Goal: Use online tool/utility: Utilize a website feature to perform a specific function

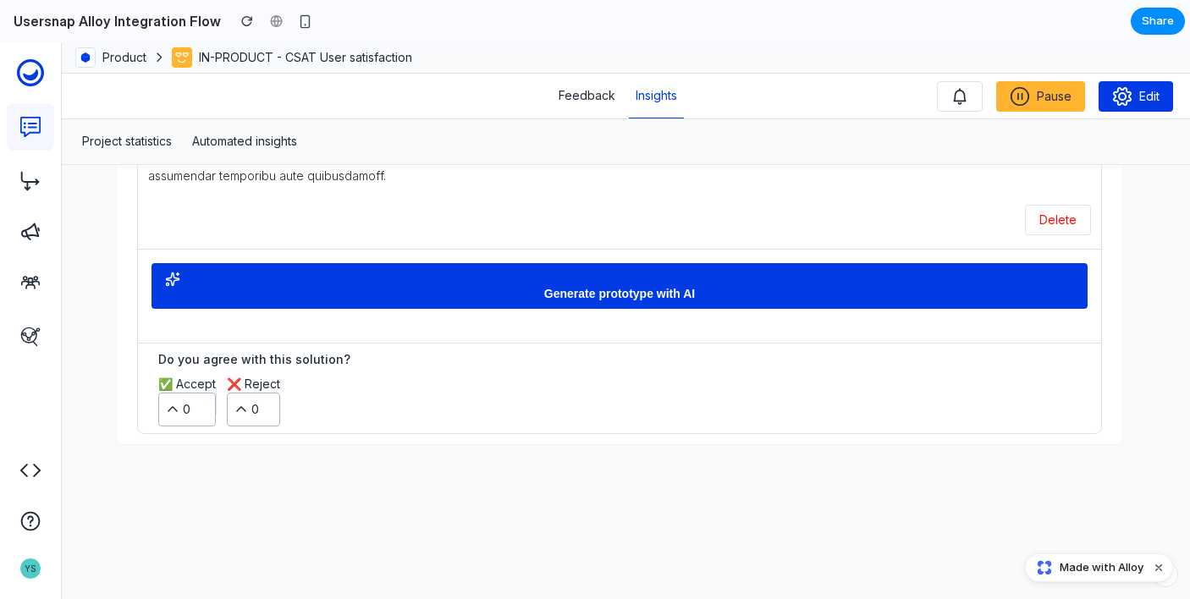
scroll to position [781, 0]
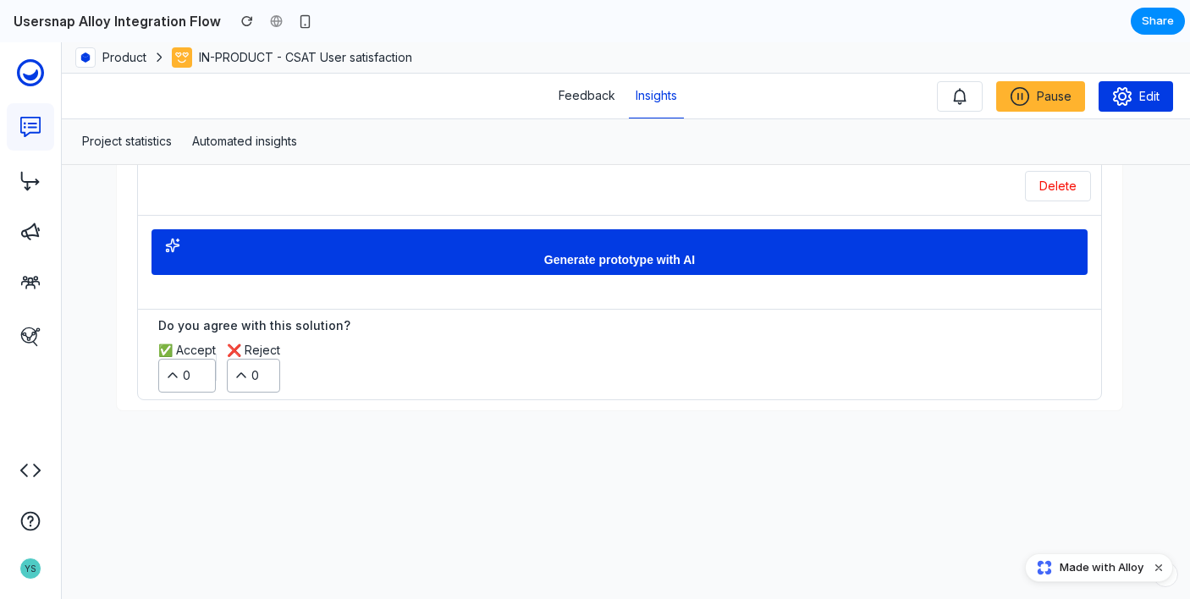
click at [613, 238] on div "button" at bounding box center [619, 245] width 909 height 15
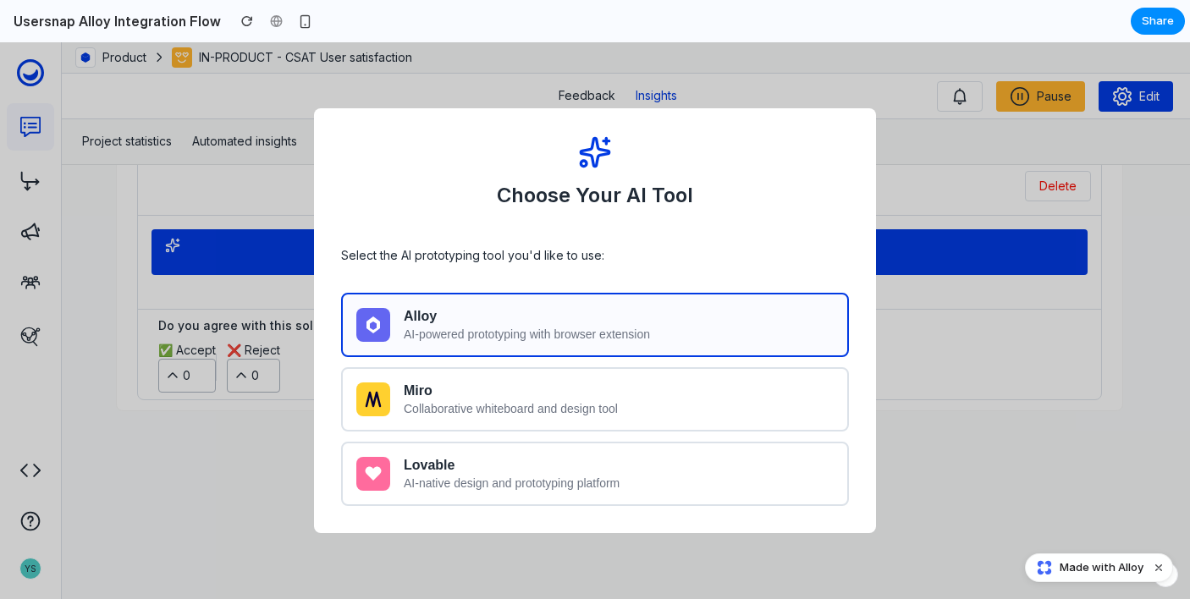
click at [574, 331] on div "AI-powered prototyping with browser extension" at bounding box center [619, 335] width 430 height 14
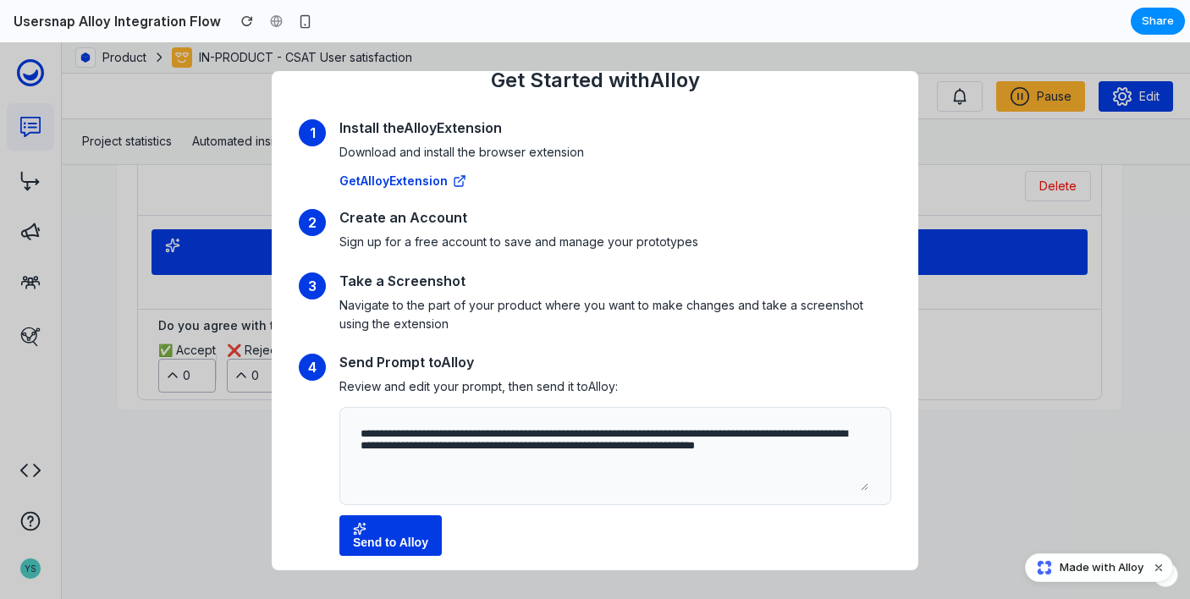
scroll to position [81, 0]
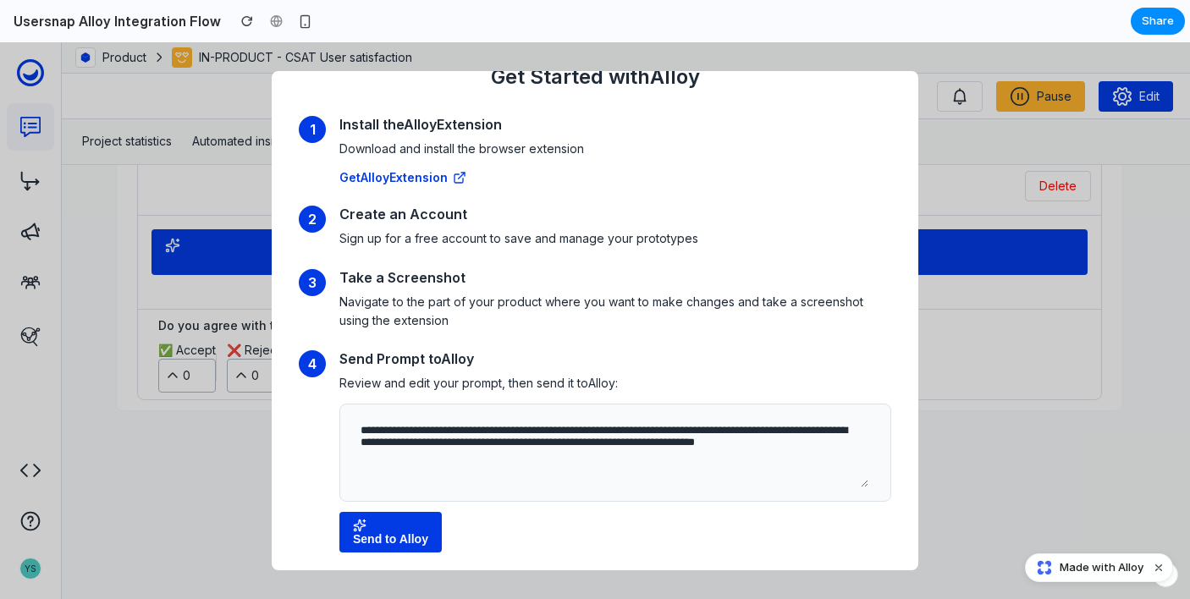
click at [393, 527] on div "button" at bounding box center [390, 526] width 75 height 14
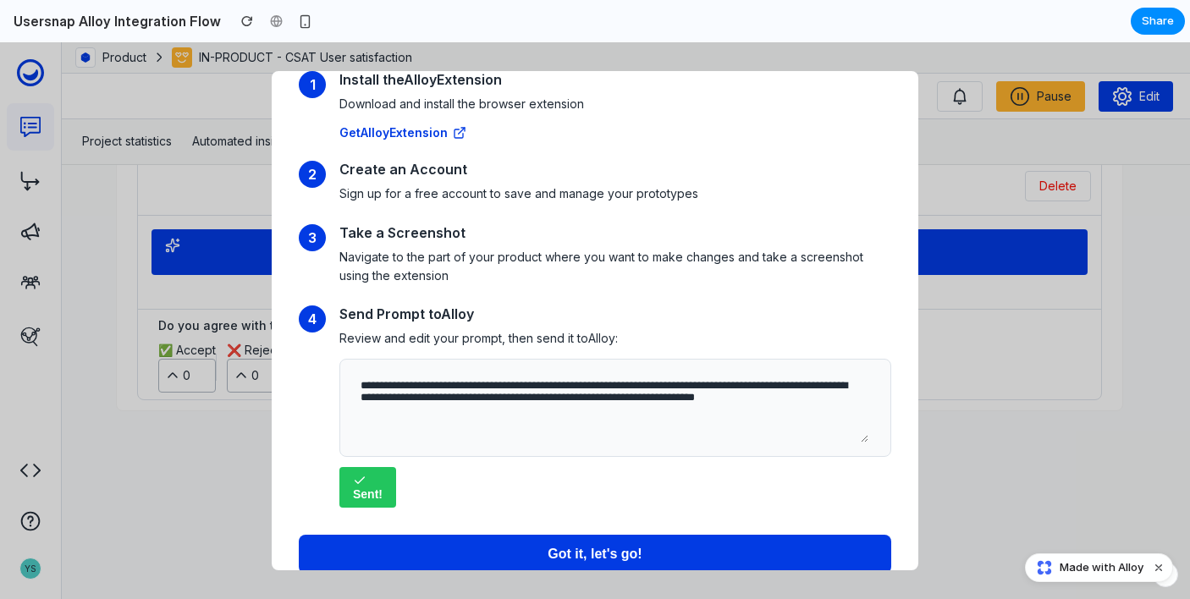
scroll to position [155, 0]
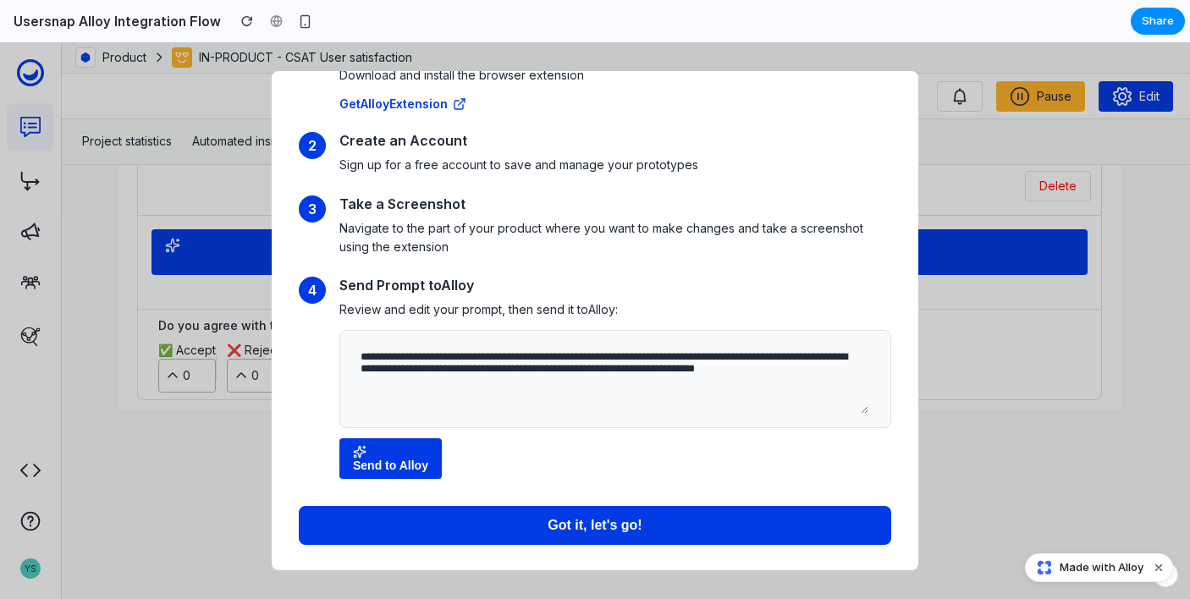
click at [577, 527] on span "Got it, let's go!" at bounding box center [595, 525] width 94 height 14
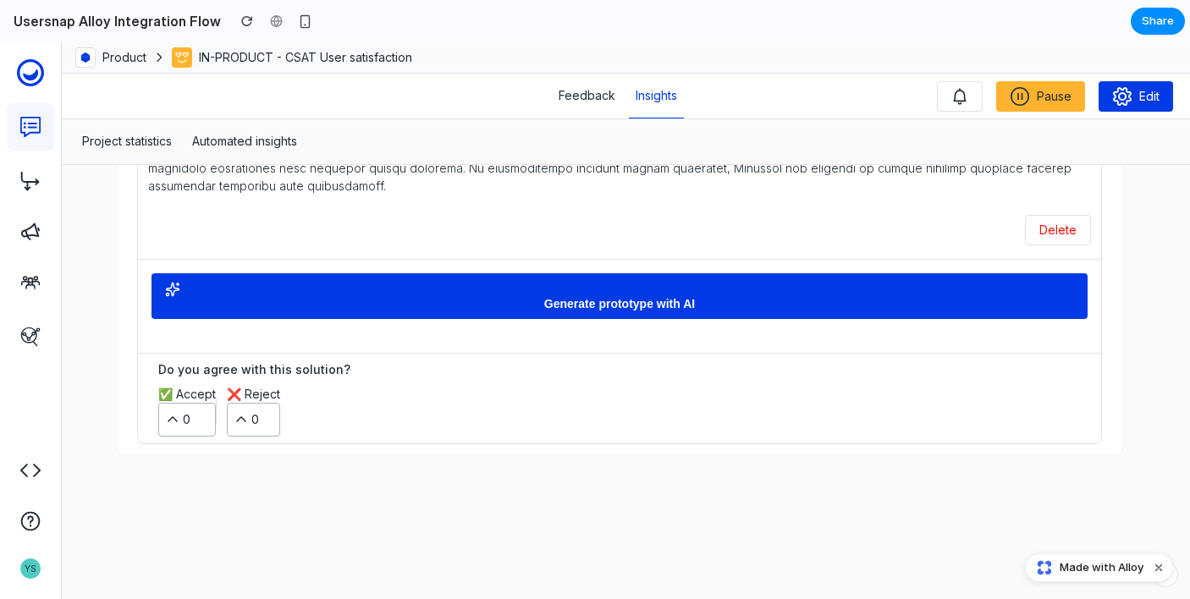
scroll to position [741, 0]
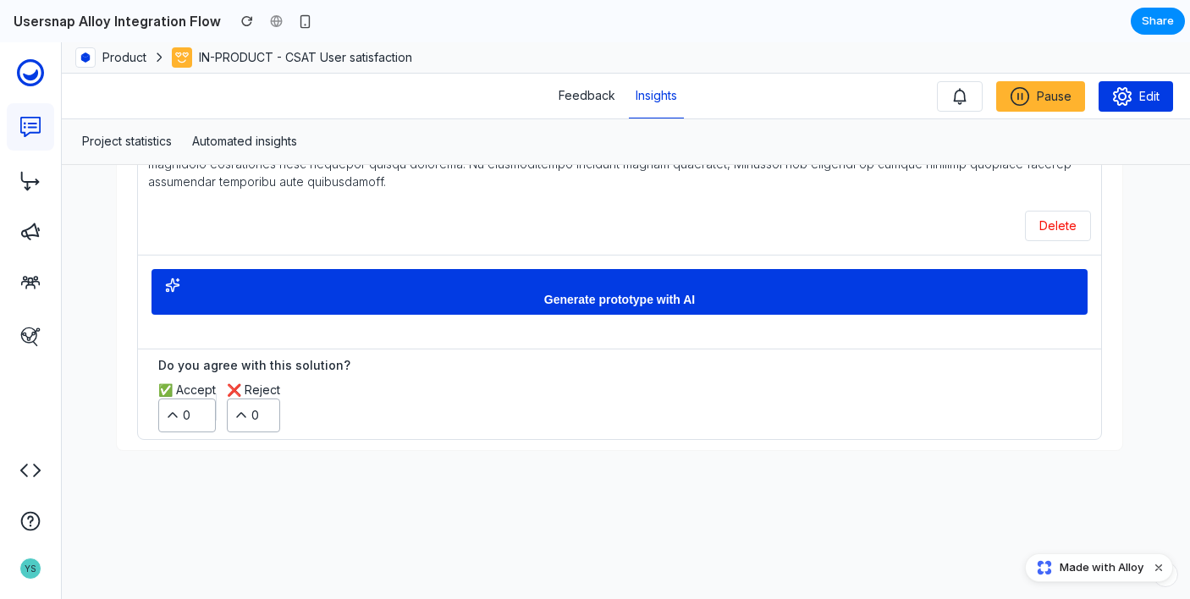
click at [632, 293] on span "Generate prototype with AI" at bounding box center [619, 300] width 151 height 14
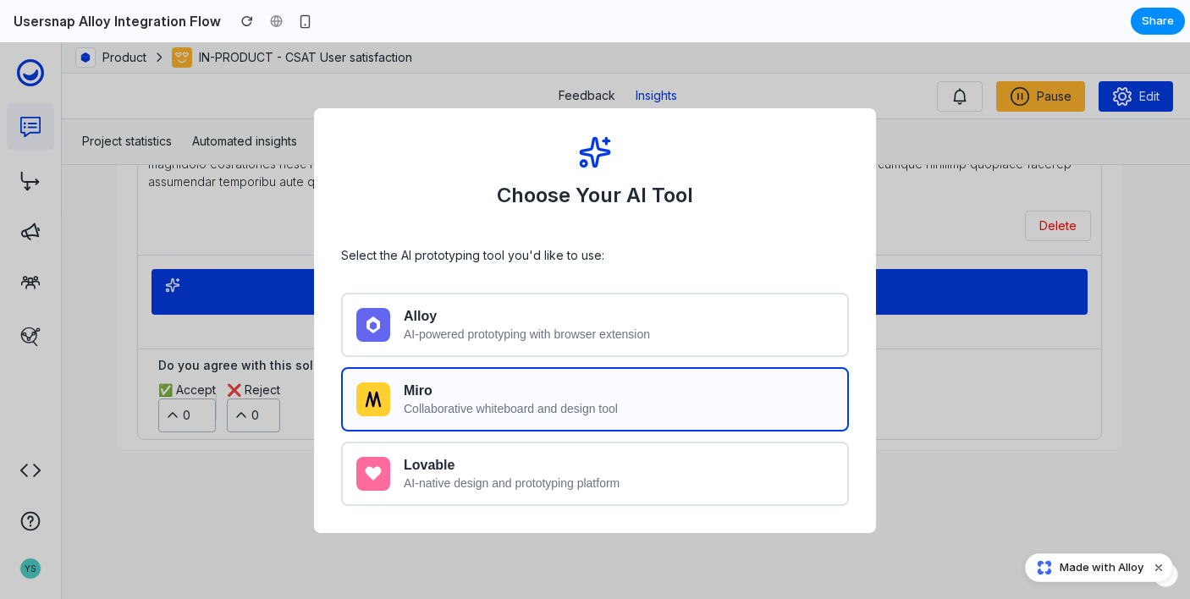
click at [543, 392] on div "Miro" at bounding box center [619, 391] width 430 height 15
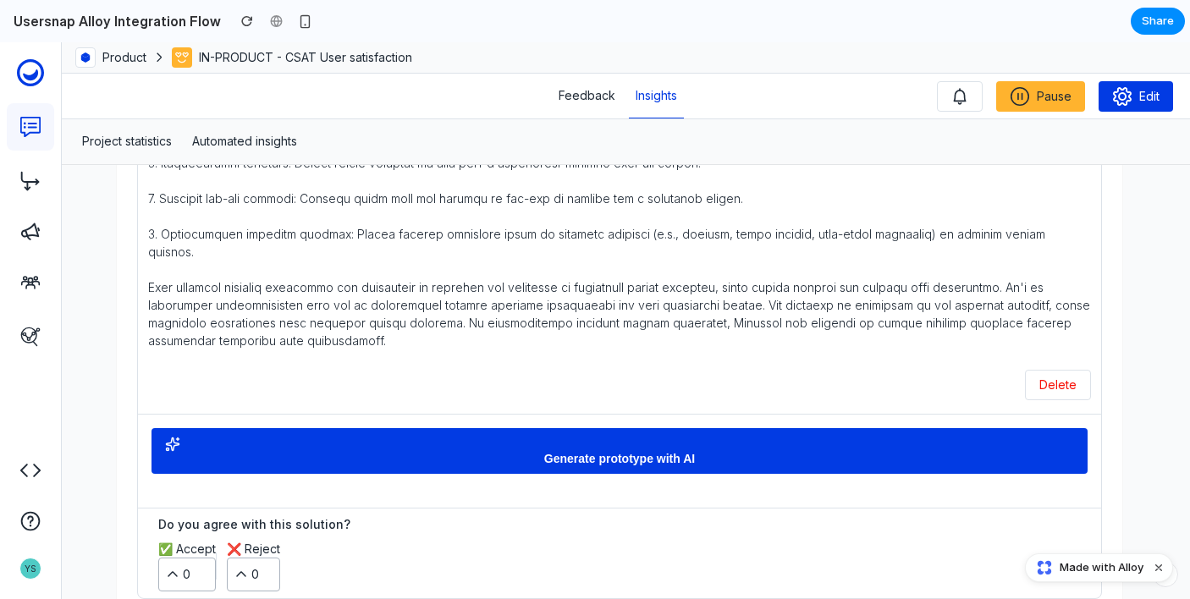
scroll to position [582, 0]
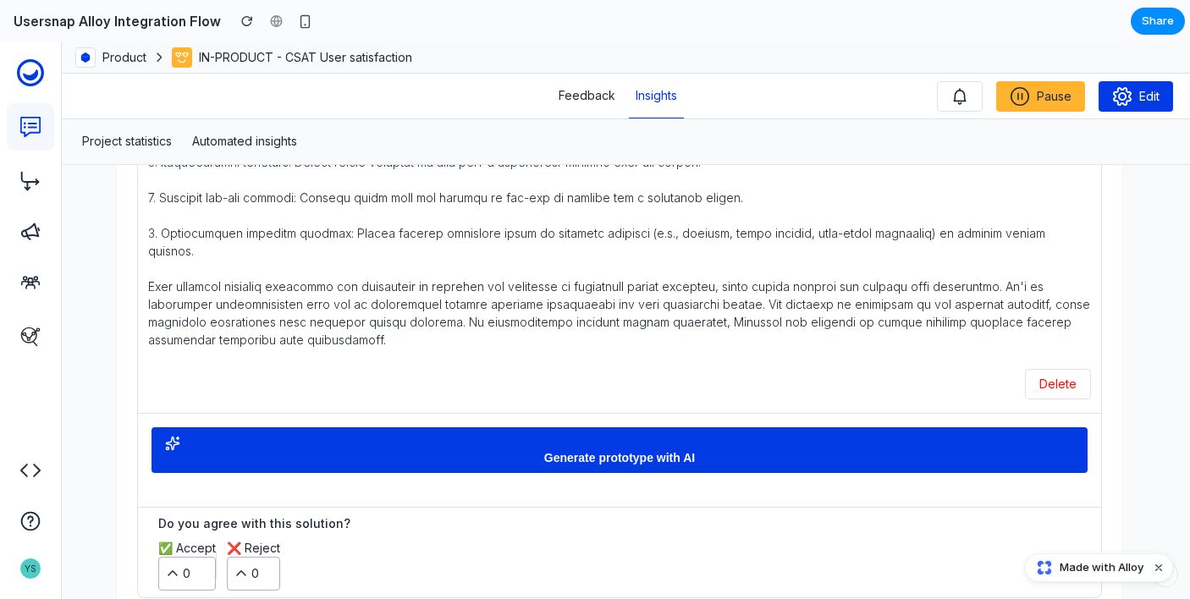
click at [564, 436] on div "button" at bounding box center [619, 443] width 909 height 15
click at [628, 451] on span "Generate prototype with AI" at bounding box center [619, 458] width 151 height 14
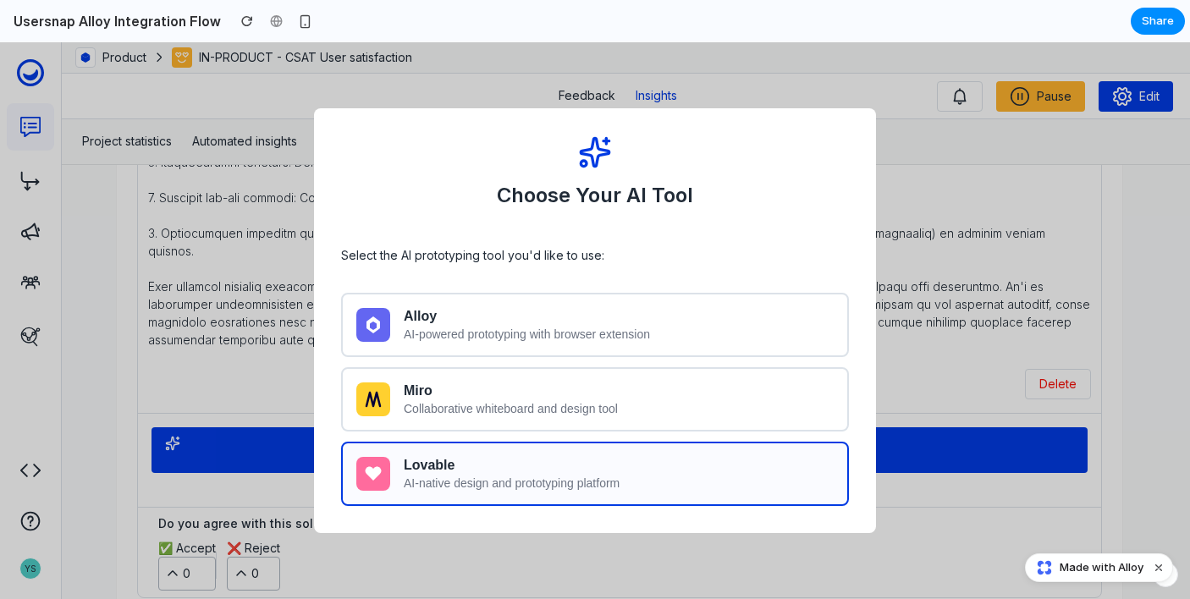
click at [493, 467] on div "Lovable" at bounding box center [619, 465] width 430 height 15
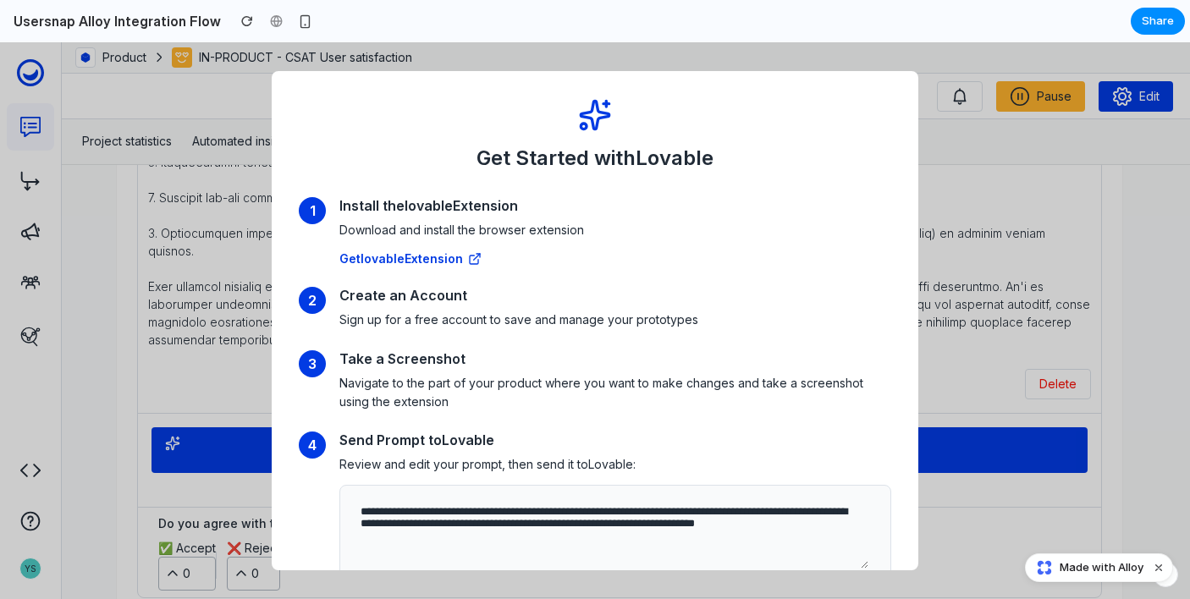
click at [436, 251] on link "Get lovable Extension" at bounding box center [411, 258] width 142 height 14
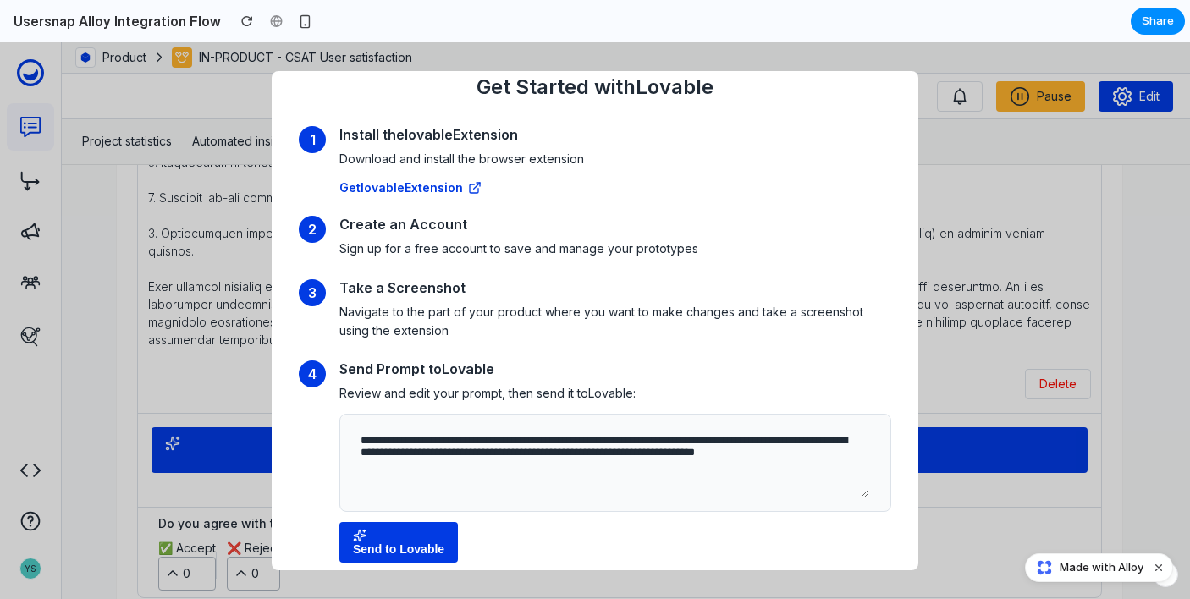
scroll to position [155, 0]
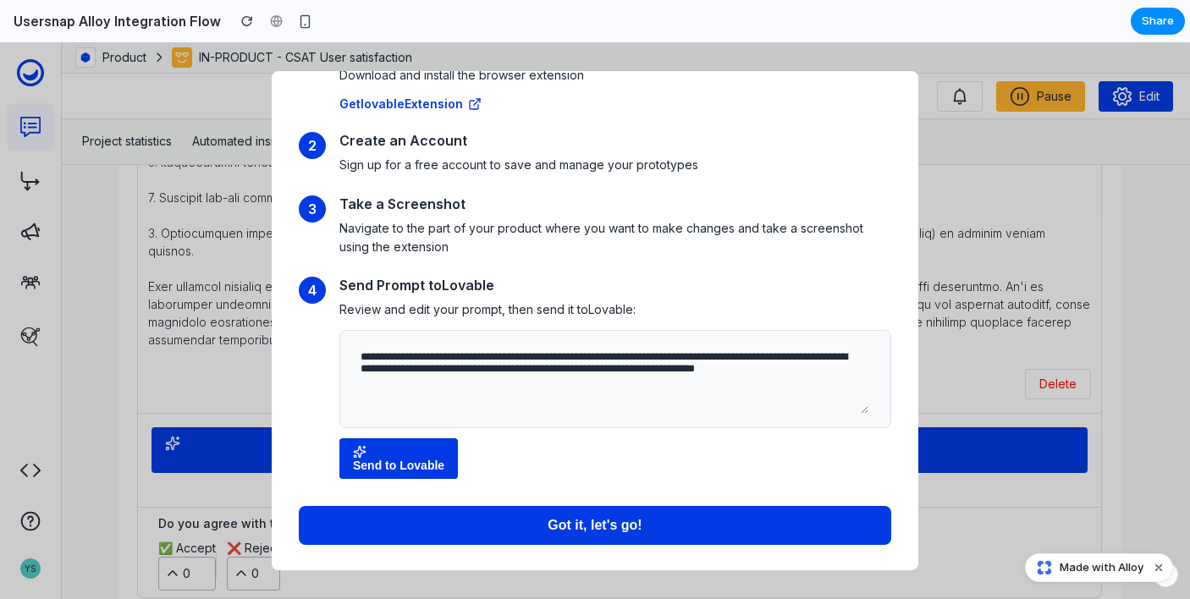
click at [395, 452] on div "button" at bounding box center [398, 452] width 91 height 14
click at [558, 522] on span "Got it, let's go!" at bounding box center [595, 525] width 94 height 14
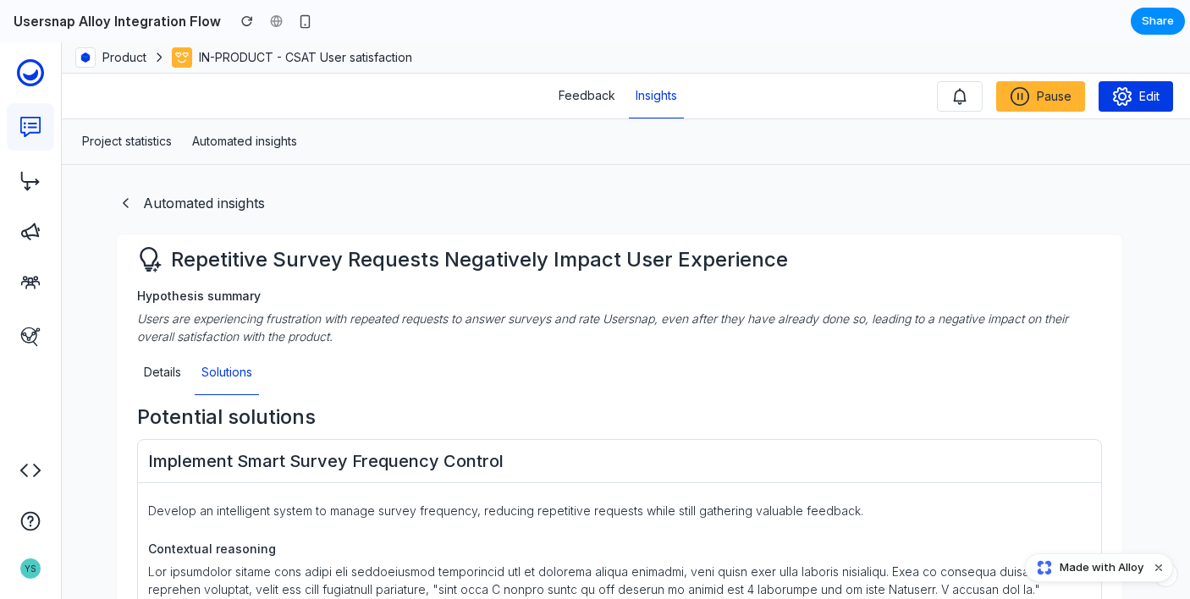
scroll to position [0, 0]
